Goal: Learn about a topic: Learn about a topic

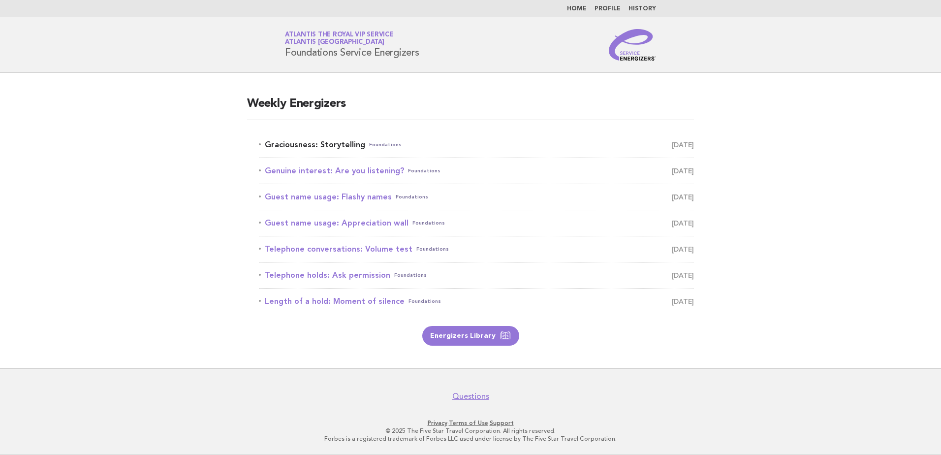
click at [305, 143] on link "Graciousness: Storytelling Foundations August 15" at bounding box center [476, 145] width 435 height 14
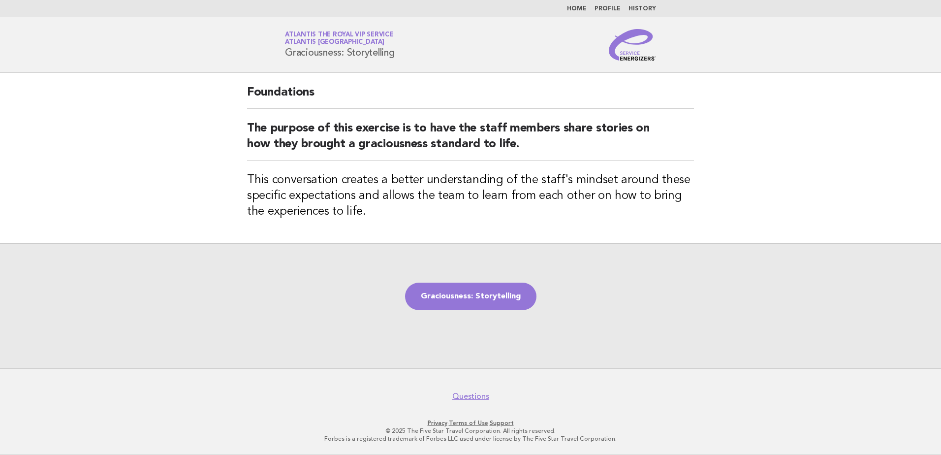
drag, startPoint x: 286, startPoint y: 52, endPoint x: 412, endPoint y: 49, distance: 126.5
click at [412, 49] on div "Service Energizers Atlantis the Royal VIP Service Atlantis Dubai Graciousness: …" at bounding box center [470, 44] width 399 height 31
copy h1 "Graciousness: Storytelling"
click at [180, 205] on main "Foundations The purpose of this exercise is to have the staff members share sto…" at bounding box center [470, 220] width 941 height 295
click at [141, 153] on main "Foundations The purpose of this exercise is to have the staff members share sto…" at bounding box center [470, 220] width 941 height 295
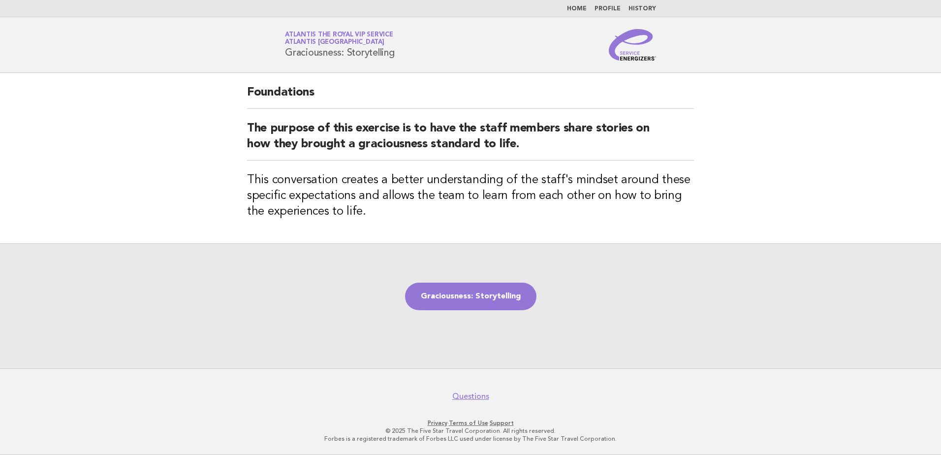
click at [159, 206] on main "Foundations The purpose of this exercise is to have the staff members share sto…" at bounding box center [470, 220] width 941 height 295
click at [491, 317] on div "Graciousness: Storytelling" at bounding box center [470, 305] width 941 height 125
click at [490, 300] on link "Graciousness: Storytelling" at bounding box center [470, 296] width 131 height 28
drag, startPoint x: 484, startPoint y: 293, endPoint x: 470, endPoint y: 294, distance: 13.3
click at [485, 294] on link "Graciousness: Storytelling" at bounding box center [470, 296] width 131 height 28
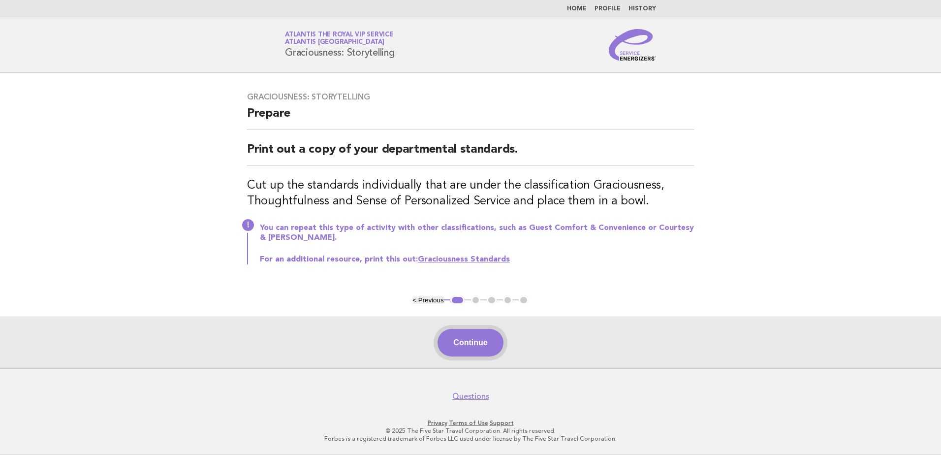
click at [492, 347] on button "Continue" at bounding box center [469, 343] width 65 height 28
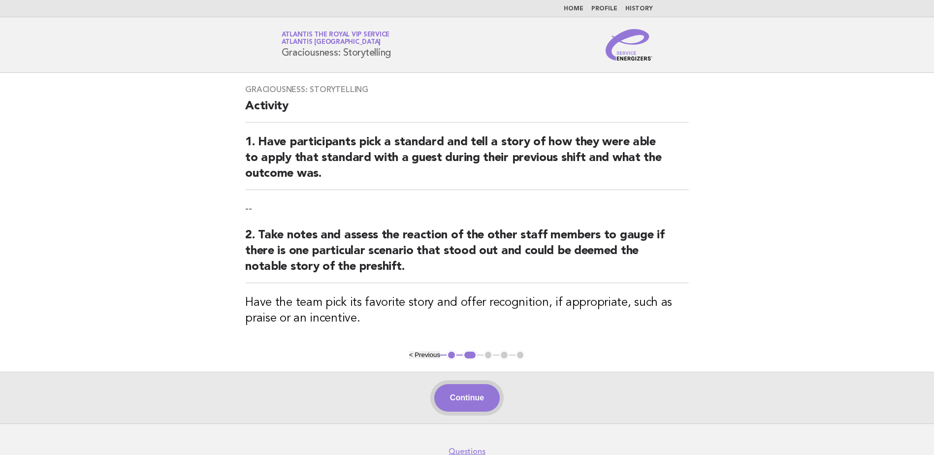
click at [486, 383] on div "Continue" at bounding box center [467, 398] width 934 height 52
click at [482, 391] on button "Continue" at bounding box center [466, 398] width 65 height 28
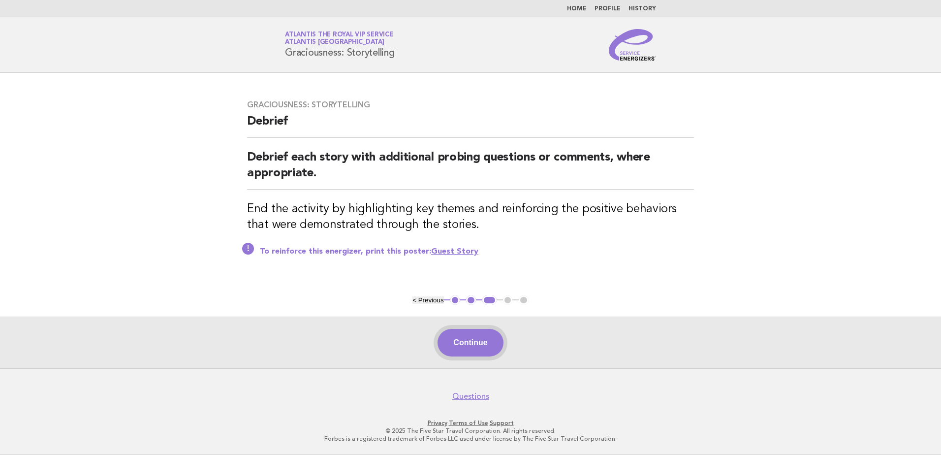
click at [476, 346] on button "Continue" at bounding box center [469, 343] width 65 height 28
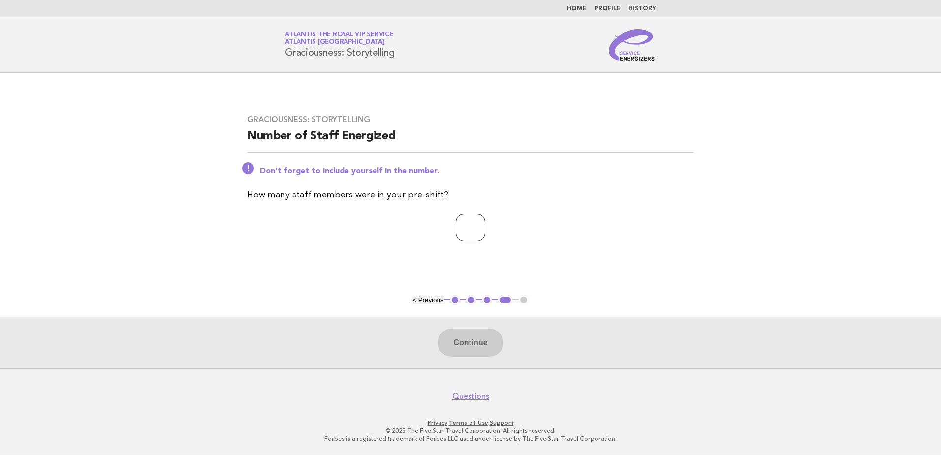
click at [461, 223] on input "number" at bounding box center [471, 228] width 30 height 28
type input "*"
click at [465, 342] on button "Continue" at bounding box center [469, 343] width 65 height 28
